Goal: Information Seeking & Learning: Learn about a topic

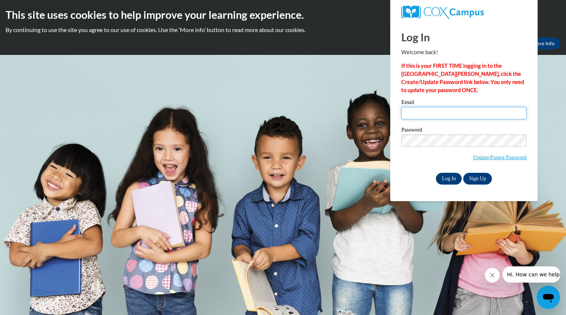
type input "osborneliam@aasd.k12.wi.us"
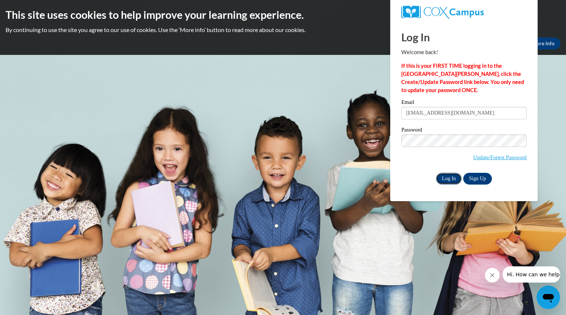
click at [450, 174] on input "Log In" at bounding box center [449, 179] width 26 height 12
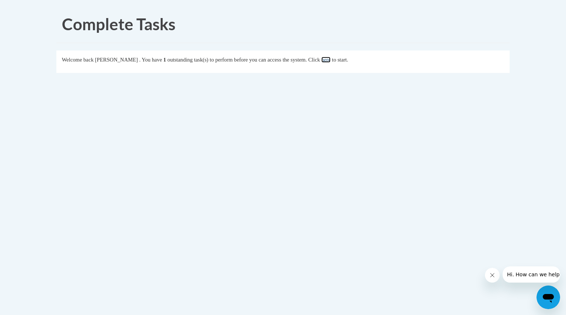
click at [331, 60] on link "here" at bounding box center [325, 60] width 9 height 6
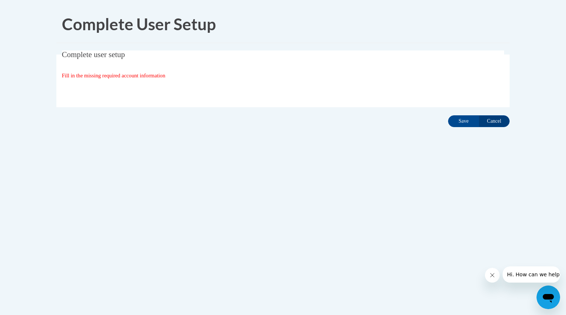
click at [112, 75] on span "Fill in the missing required account information" at bounding box center [114, 76] width 104 height 6
click at [463, 120] on input "Save" at bounding box center [463, 121] width 31 height 12
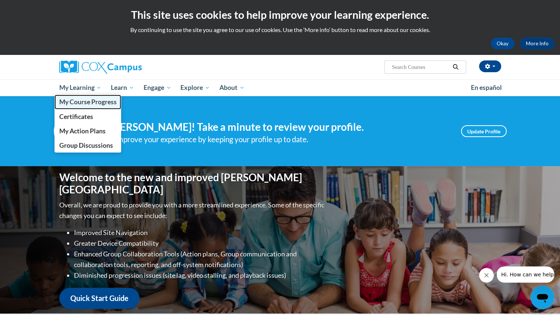
click at [93, 102] on span "My Course Progress" at bounding box center [87, 102] width 57 height 8
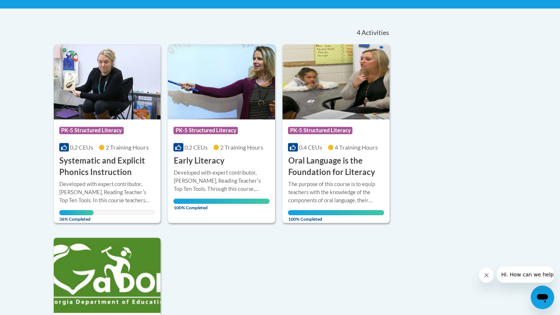
scroll to position [144, 0]
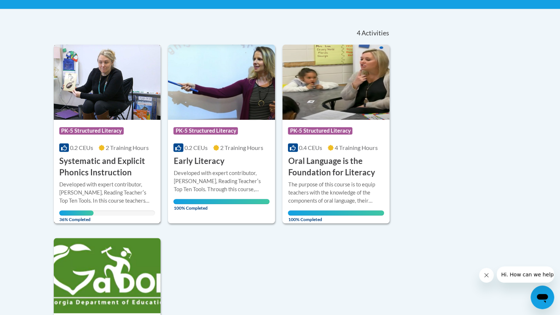
click at [111, 170] on h3 "Systematic and Explicit Phonics Instruction" at bounding box center [107, 166] width 96 height 23
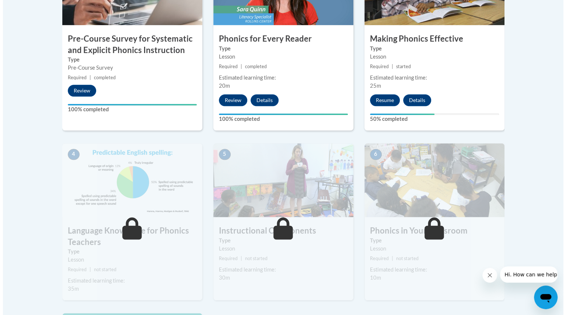
scroll to position [307, 0]
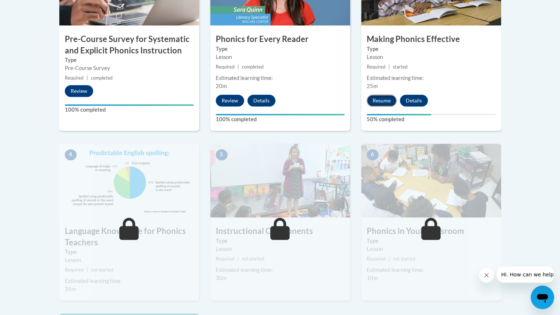
click at [388, 97] on button "Resume" at bounding box center [382, 101] width 30 height 12
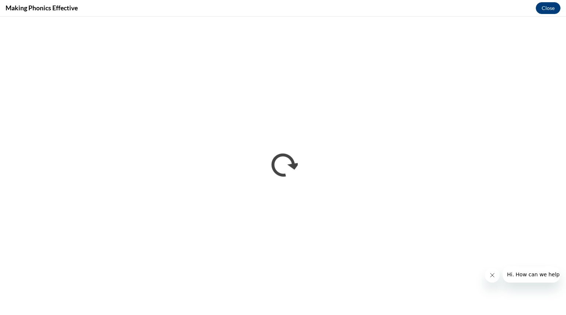
scroll to position [0, 0]
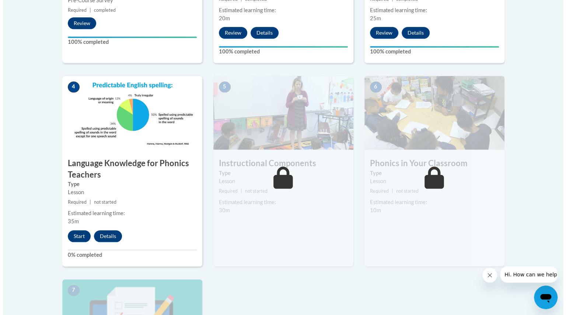
scroll to position [376, 0]
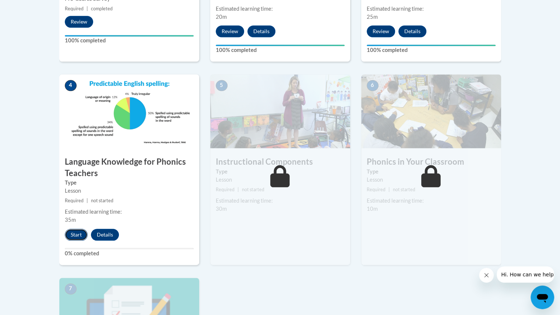
click at [76, 234] on button "Start" at bounding box center [76, 235] width 23 height 12
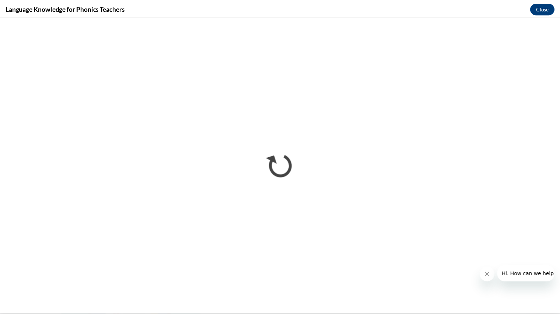
scroll to position [0, 0]
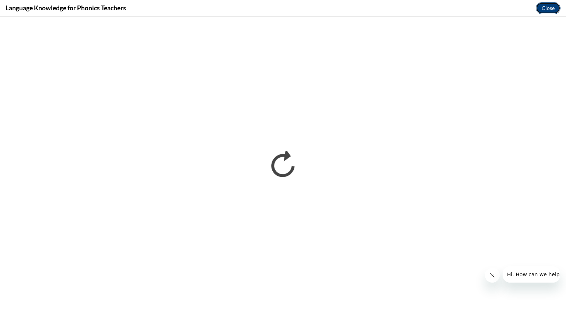
click at [551, 8] on button "Close" at bounding box center [548, 8] width 25 height 12
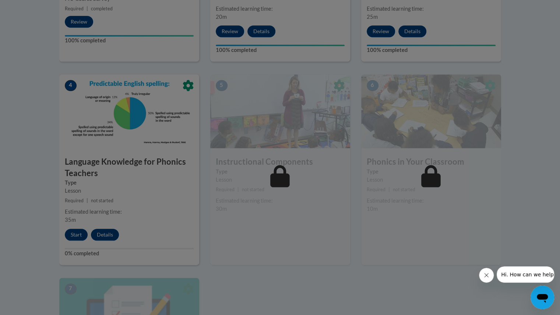
click at [499, 121] on div at bounding box center [280, 157] width 560 height 315
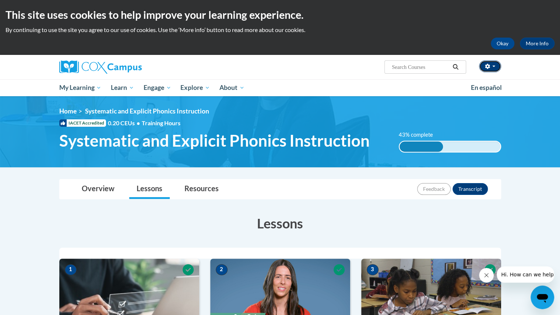
click at [494, 66] on span "button" at bounding box center [494, 66] width 3 height 1
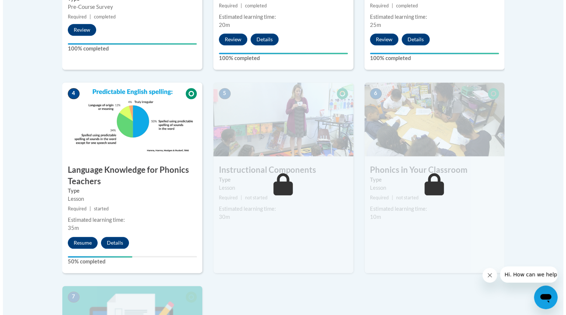
scroll to position [369, 0]
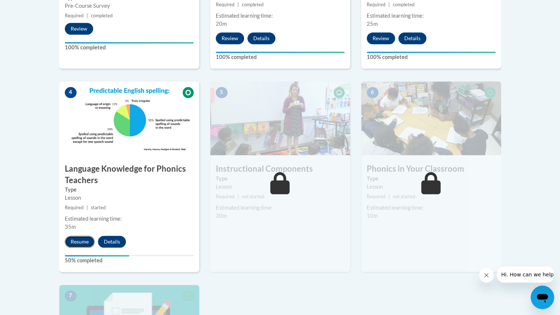
click at [88, 237] on button "Resume" at bounding box center [80, 242] width 30 height 12
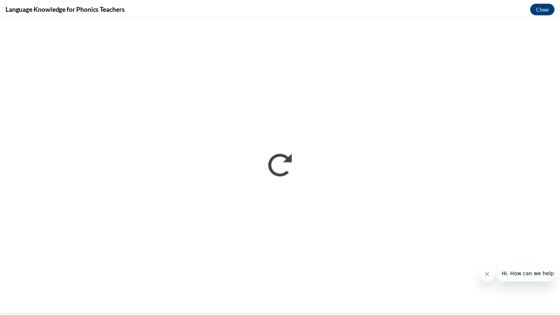
scroll to position [0, 0]
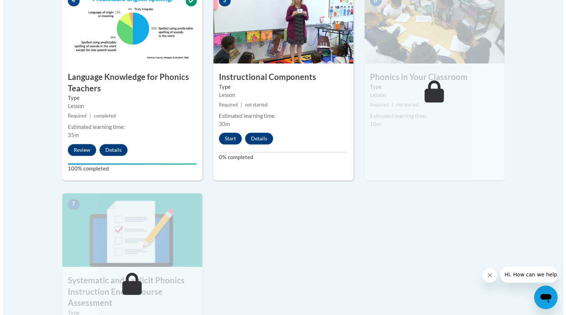
scroll to position [461, 0]
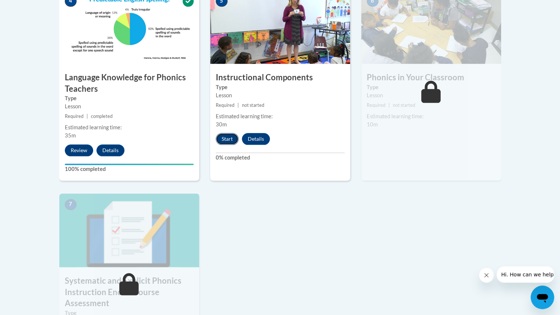
click at [228, 137] on button "Start" at bounding box center [227, 139] width 23 height 12
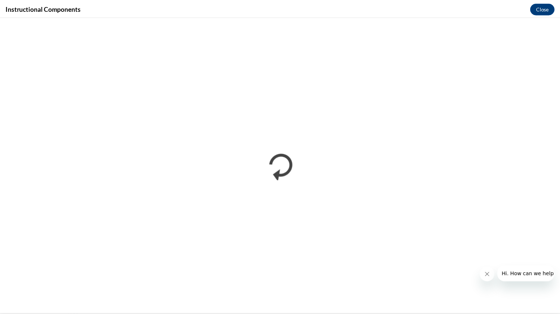
scroll to position [0, 0]
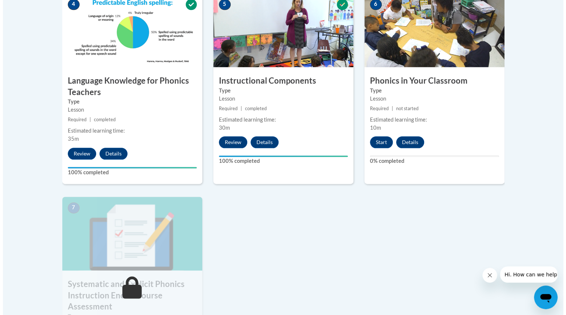
scroll to position [457, 0]
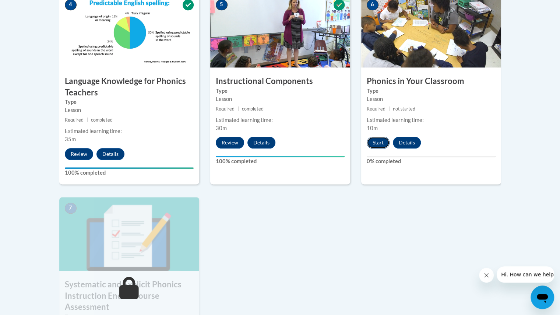
click at [378, 139] on button "Start" at bounding box center [378, 143] width 23 height 12
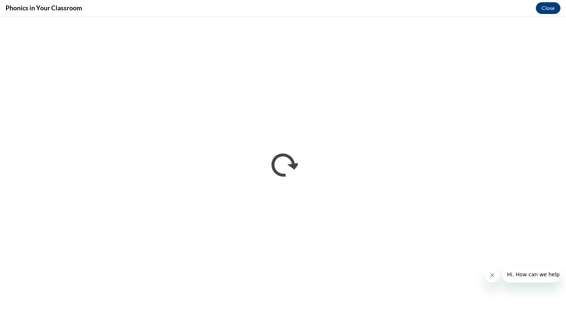
scroll to position [0, 0]
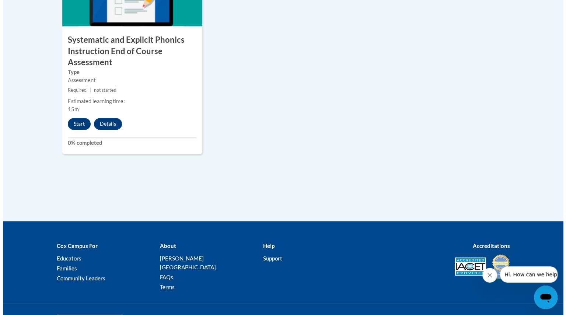
scroll to position [708, 0]
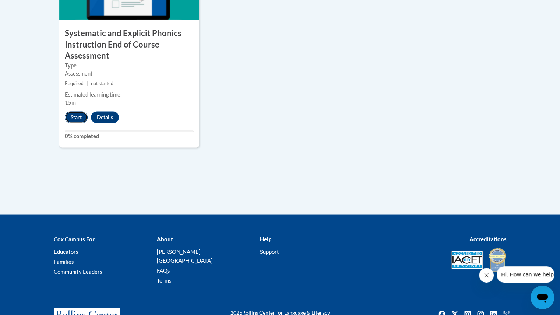
click at [77, 118] on button "Start" at bounding box center [76, 117] width 23 height 12
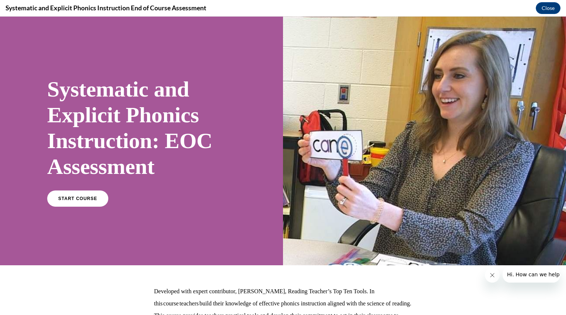
scroll to position [0, 0]
click at [70, 199] on span "START COURSE" at bounding box center [77, 199] width 41 height 6
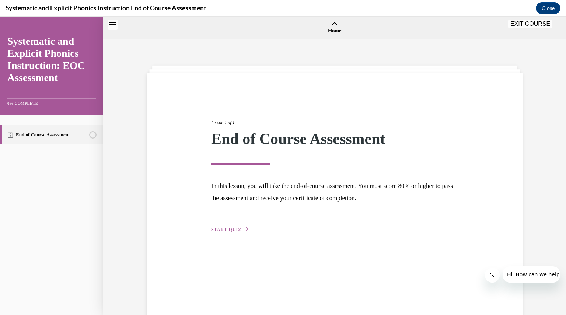
scroll to position [23, 0]
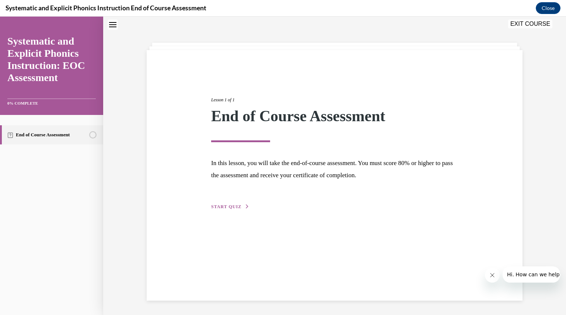
click at [222, 209] on span "START QUIZ" at bounding box center [226, 206] width 30 height 5
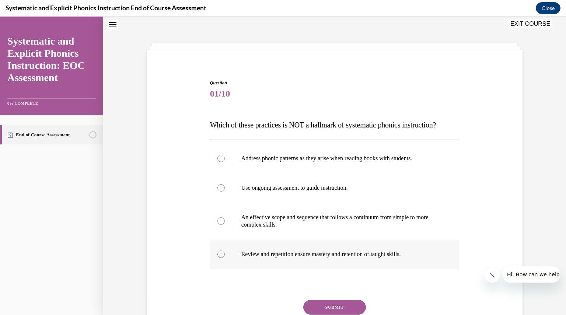
click at [273, 251] on p "Review and repetition ensure mastery and retention of taught skills." at bounding box center [341, 254] width 200 height 7
click at [325, 303] on button "SUBMIT" at bounding box center [334, 307] width 63 height 15
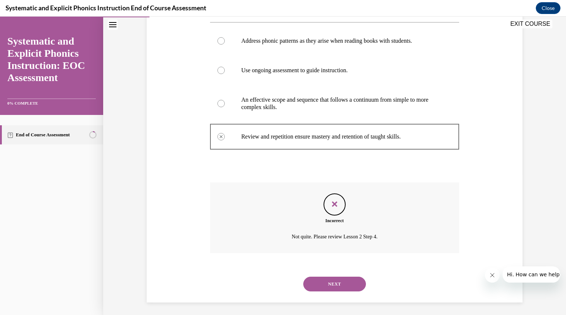
scroll to position [142, 0]
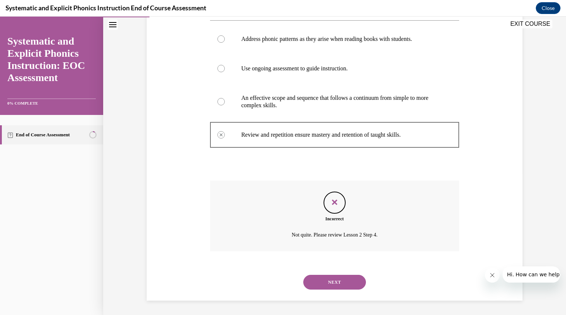
click at [326, 277] on button "NEXT" at bounding box center [334, 282] width 63 height 15
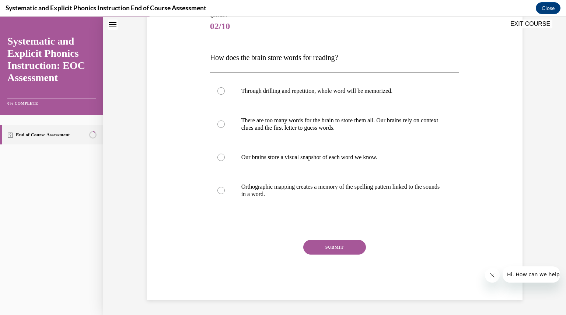
scroll to position [82, 0]
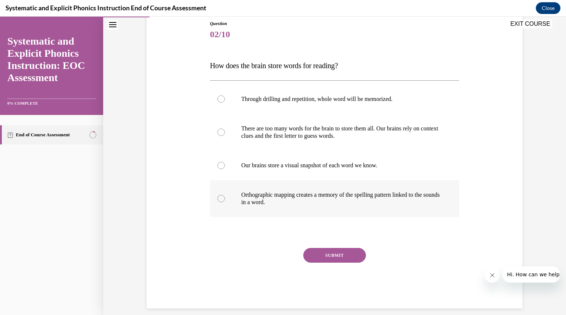
click at [265, 199] on p "Orthographic mapping creates a memory of the spelling pattern linked to the sou…" at bounding box center [341, 198] width 200 height 15
click at [321, 249] on button "SUBMIT" at bounding box center [334, 255] width 63 height 15
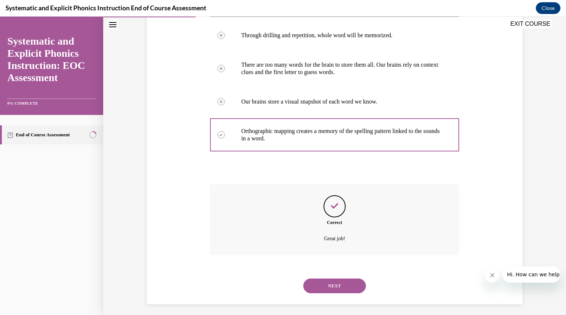
scroll to position [150, 0]
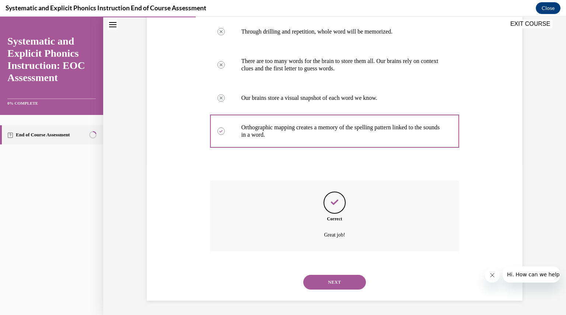
click at [317, 286] on button "NEXT" at bounding box center [334, 282] width 63 height 15
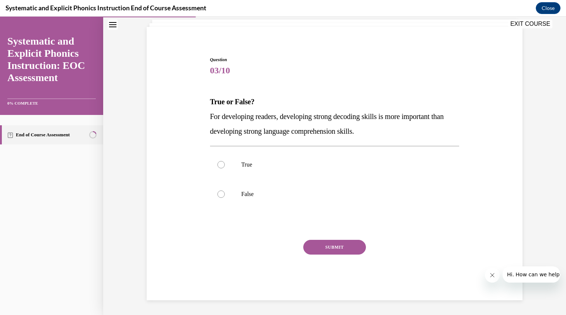
scroll to position [46, 0]
click at [241, 190] on div at bounding box center [334, 194] width 249 height 29
click at [316, 245] on button "SUBMIT" at bounding box center [334, 247] width 63 height 15
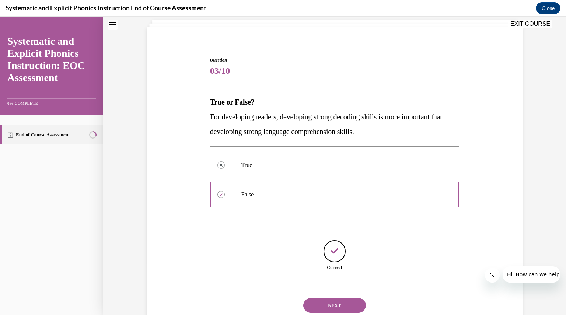
scroll to position [69, 0]
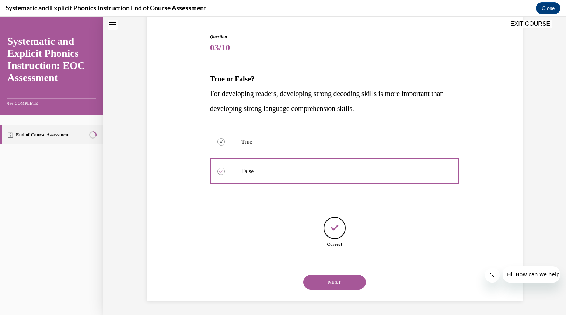
click at [332, 282] on button "NEXT" at bounding box center [334, 282] width 63 height 15
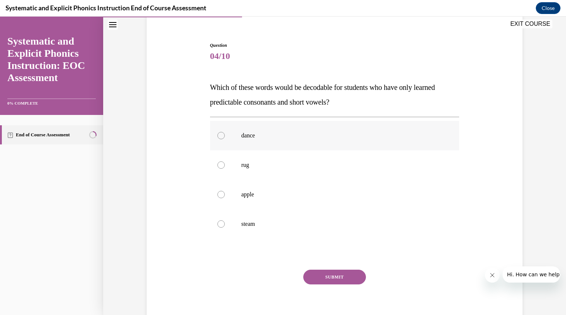
scroll to position [61, 0]
click at [250, 162] on p "rug" at bounding box center [341, 164] width 200 height 7
click at [323, 274] on button "SUBMIT" at bounding box center [334, 276] width 63 height 15
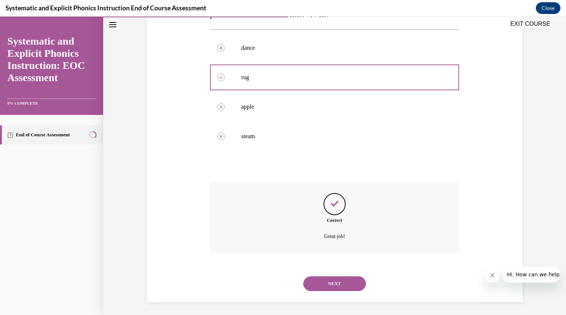
scroll to position [150, 0]
click at [310, 276] on button "NEXT" at bounding box center [334, 282] width 63 height 15
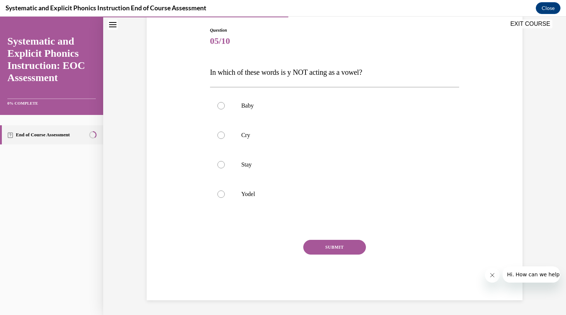
scroll to position [75, 0]
click at [254, 193] on div "Baby Cry Stay Yodel" at bounding box center [334, 150] width 249 height 118
click at [260, 193] on p "Yodel" at bounding box center [341, 194] width 200 height 7
drag, startPoint x: 324, startPoint y: 244, endPoint x: 317, endPoint y: 245, distance: 7.2
click at [317, 245] on button "SUBMIT" at bounding box center [334, 247] width 63 height 15
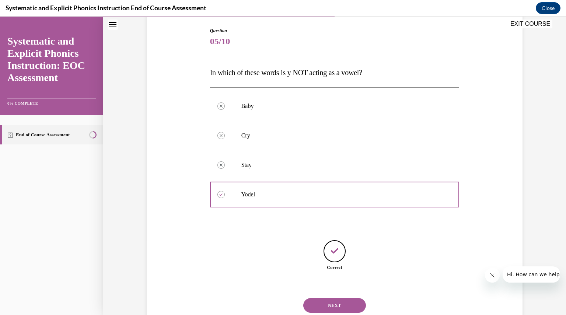
scroll to position [98, 0]
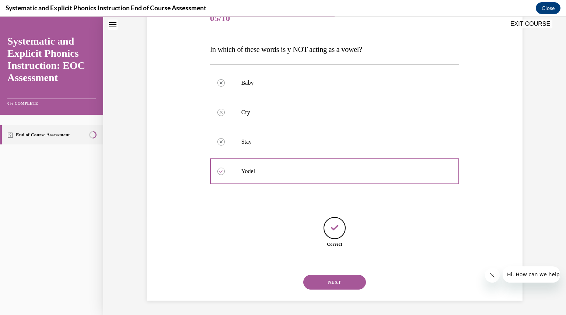
click at [319, 283] on button "NEXT" at bounding box center [334, 282] width 63 height 15
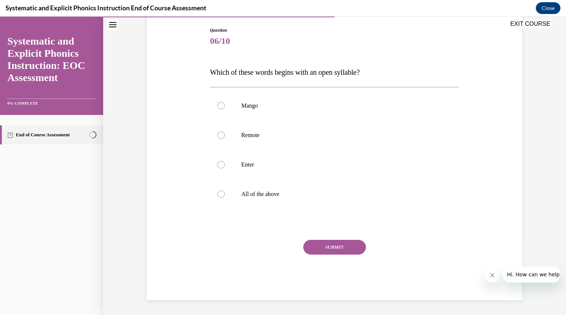
scroll to position [75, 0]
click at [245, 135] on p "Remote" at bounding box center [341, 135] width 200 height 7
click at [312, 244] on button "SUBMIT" at bounding box center [334, 247] width 63 height 15
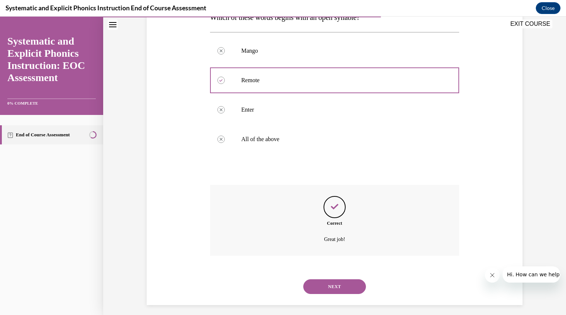
scroll to position [135, 0]
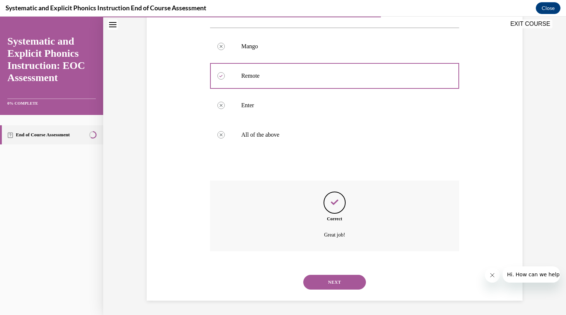
click at [328, 280] on button "NEXT" at bounding box center [334, 282] width 63 height 15
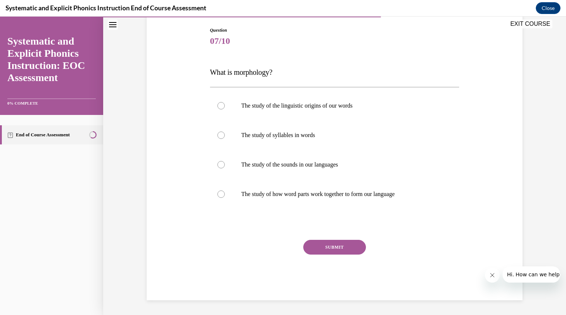
scroll to position [75, 0]
click at [289, 197] on p "The study of how word parts work together to form our language" at bounding box center [341, 194] width 200 height 7
click at [346, 249] on button "SUBMIT" at bounding box center [334, 247] width 63 height 15
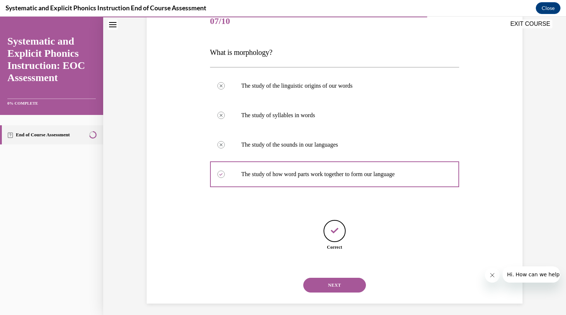
scroll to position [98, 0]
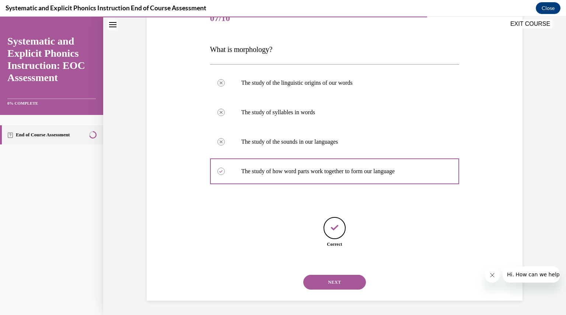
click at [325, 279] on button "NEXT" at bounding box center [334, 282] width 63 height 15
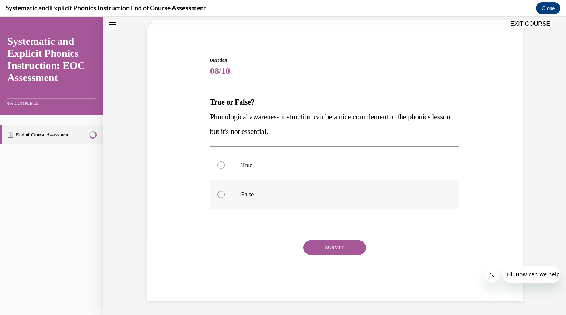
click at [276, 200] on div at bounding box center [334, 194] width 249 height 29
click at [325, 246] on button "SUBMIT" at bounding box center [334, 247] width 63 height 15
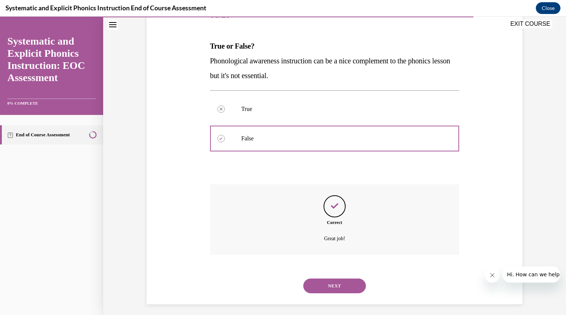
scroll to position [105, 0]
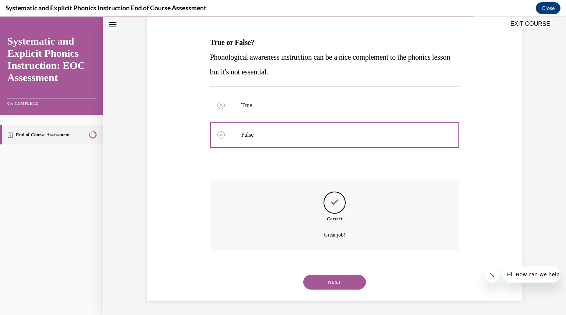
click at [327, 278] on button "NEXT" at bounding box center [334, 282] width 63 height 15
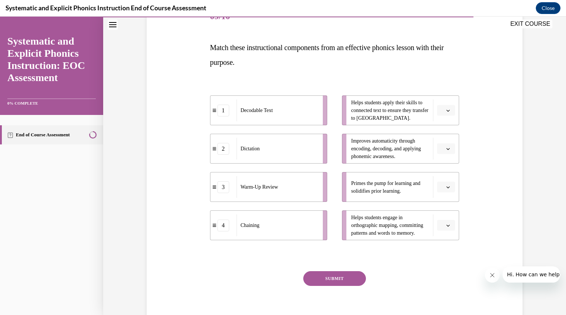
scroll to position [101, 0]
click at [445, 186] on span "button" at bounding box center [447, 186] width 5 height 5
click at [445, 246] on div "3" at bounding box center [442, 246] width 18 height 15
click at [446, 110] on icon "button" at bounding box center [448, 110] width 4 height 4
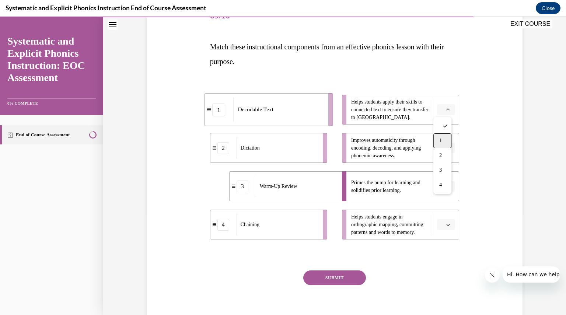
click at [443, 143] on div "1" at bounding box center [442, 140] width 18 height 15
click at [447, 149] on icon "button" at bounding box center [448, 148] width 4 height 4
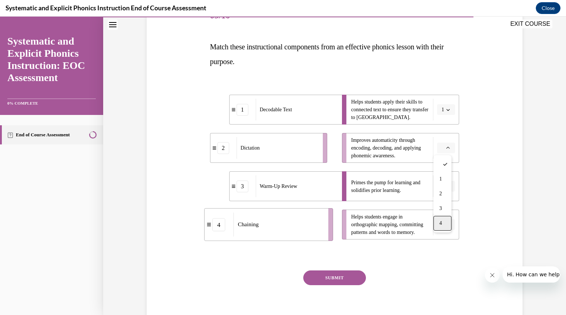
click at [448, 221] on div "4" at bounding box center [442, 223] width 18 height 15
click at [446, 224] on icon "button" at bounding box center [448, 225] width 4 height 4
click at [444, 266] on div "2" at bounding box center [442, 270] width 18 height 15
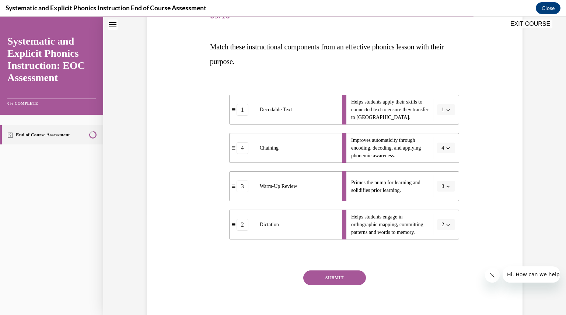
click at [332, 277] on button "SUBMIT" at bounding box center [334, 277] width 63 height 15
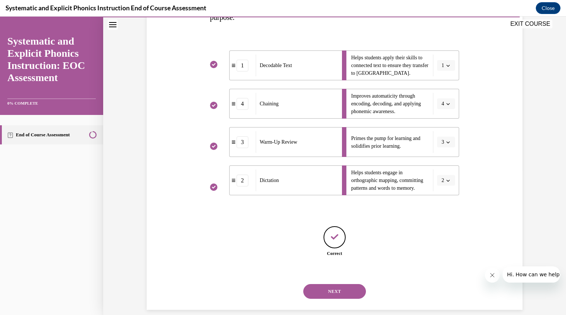
scroll to position [154, 0]
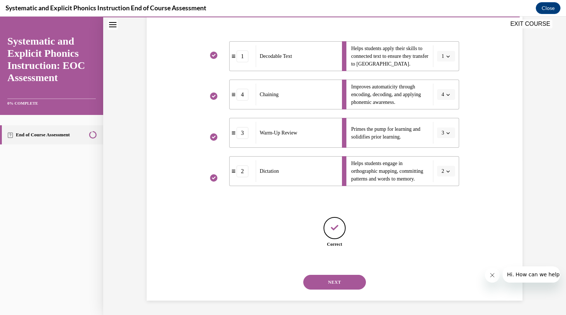
drag, startPoint x: 332, startPoint y: 277, endPoint x: 281, endPoint y: 238, distance: 64.2
click at [281, 238] on div "Correct" at bounding box center [334, 237] width 249 height 40
click at [324, 283] on button "NEXT" at bounding box center [334, 282] width 63 height 15
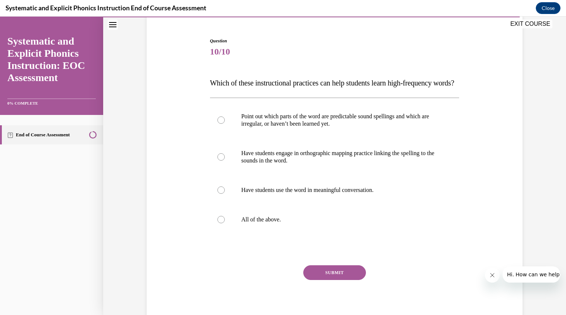
scroll to position [64, 0]
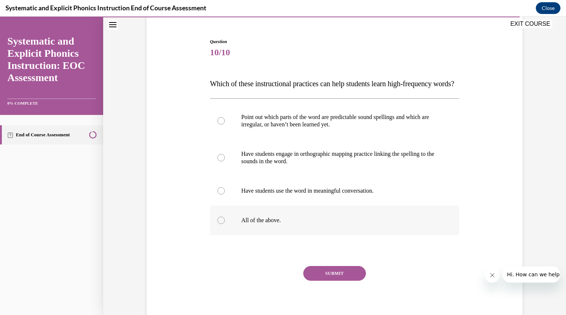
click at [277, 224] on p "All of the above." at bounding box center [341, 220] width 200 height 7
click at [335, 281] on button "SUBMIT" at bounding box center [334, 273] width 63 height 15
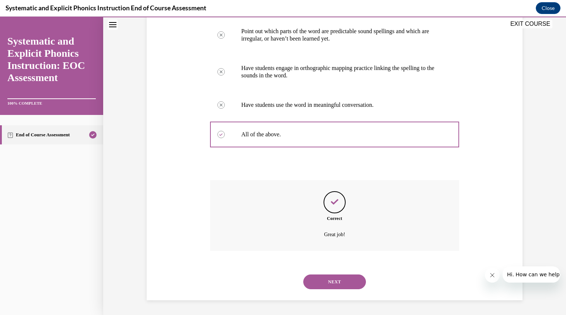
scroll to position [164, 0]
click at [335, 286] on button "NEXT" at bounding box center [334, 281] width 63 height 15
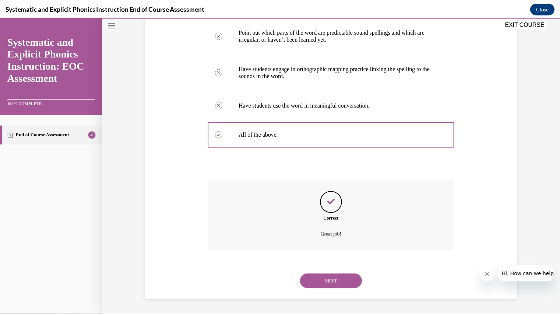
scroll to position [79, 0]
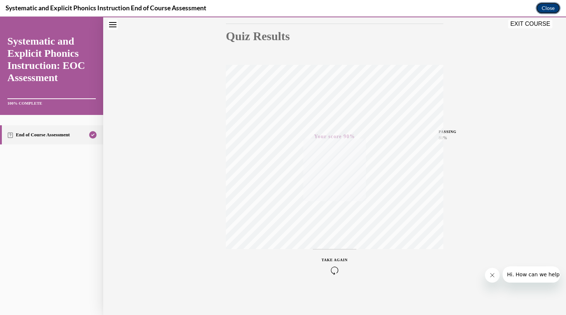
click at [551, 8] on button "Close" at bounding box center [548, 8] width 25 height 12
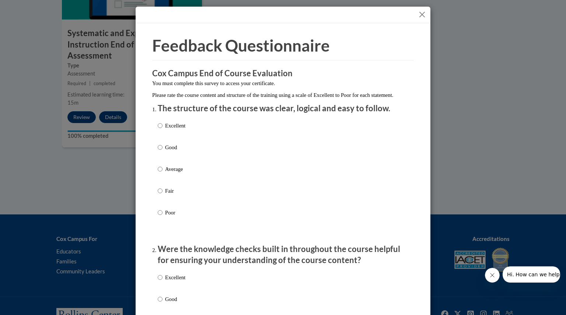
click at [418, 14] on button "Close" at bounding box center [421, 14] width 9 height 9
